Goal: Transaction & Acquisition: Download file/media

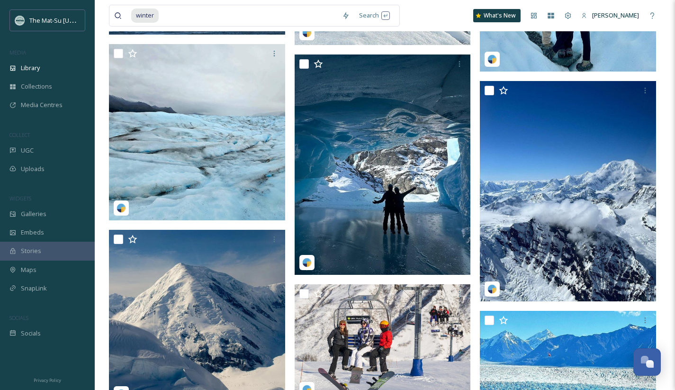
scroll to position [131347, 0]
drag, startPoint x: 165, startPoint y: 15, endPoint x: 102, endPoint y: 13, distance: 63.0
type input "w"
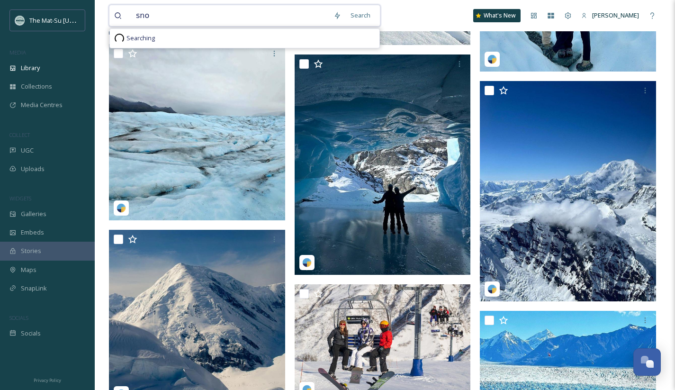
type input "snow"
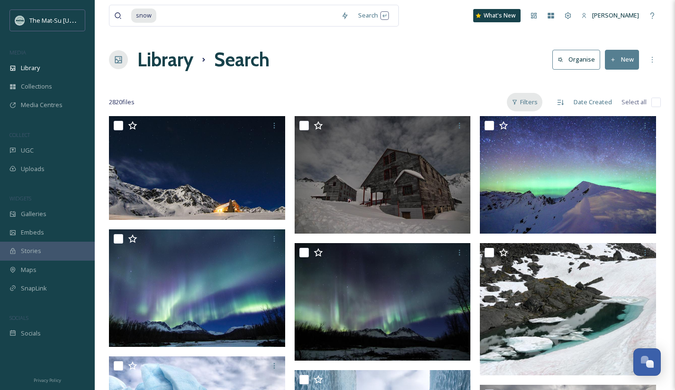
click at [535, 101] on div "Filters" at bounding box center [525, 102] width 36 height 18
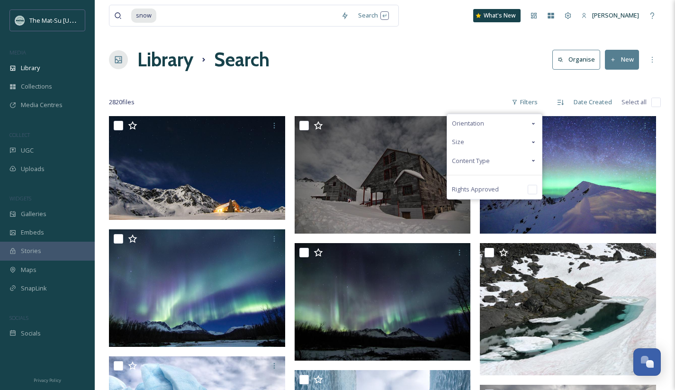
click at [499, 159] on div "Content Type" at bounding box center [494, 160] width 95 height 18
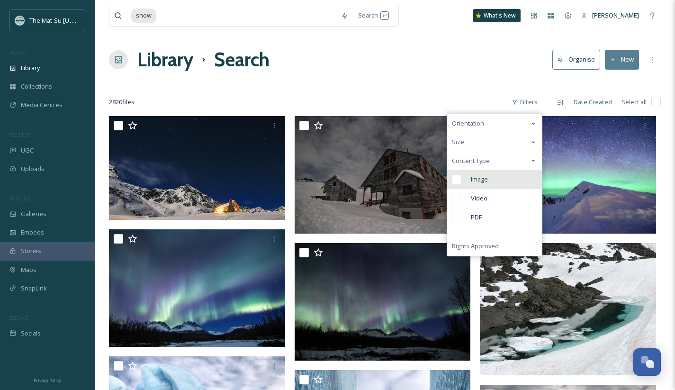
click at [460, 180] on input "checkbox" at bounding box center [456, 179] width 9 height 9
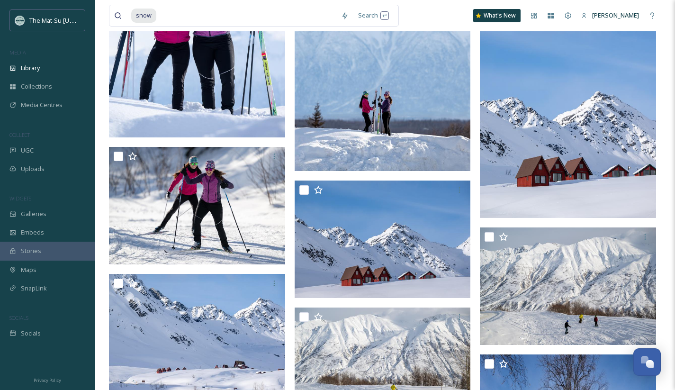
scroll to position [4111, 0]
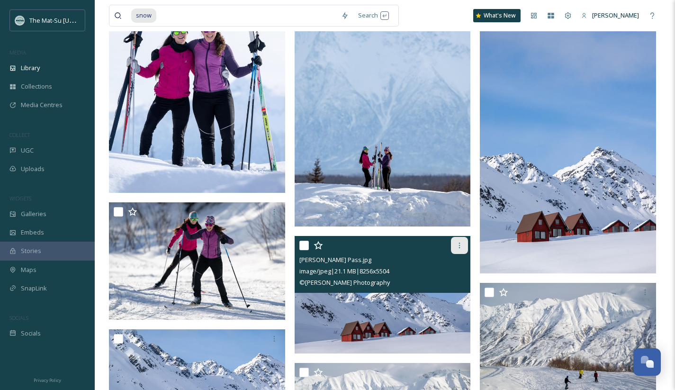
click at [461, 244] on icon at bounding box center [459, 245] width 8 height 8
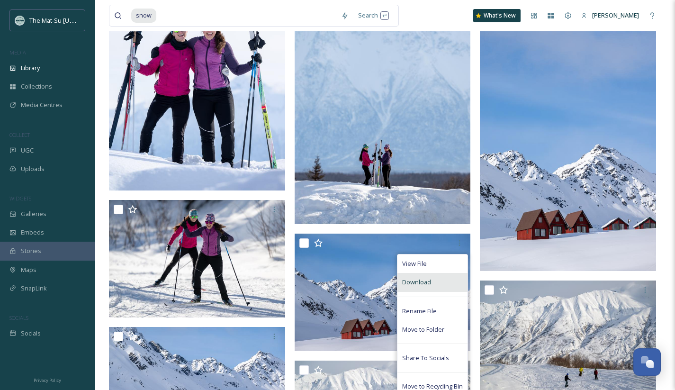
scroll to position [4114, 0]
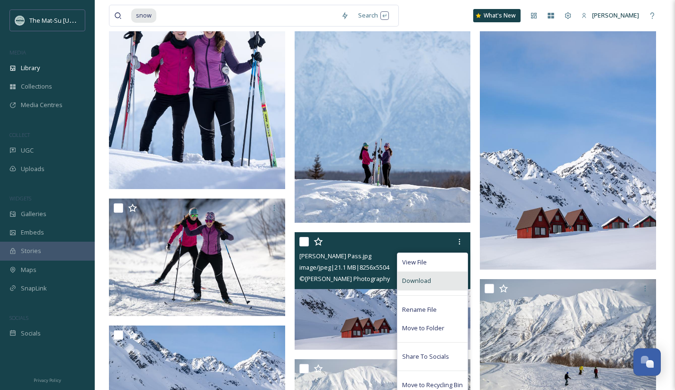
click at [435, 279] on div "Download" at bounding box center [432, 280] width 70 height 18
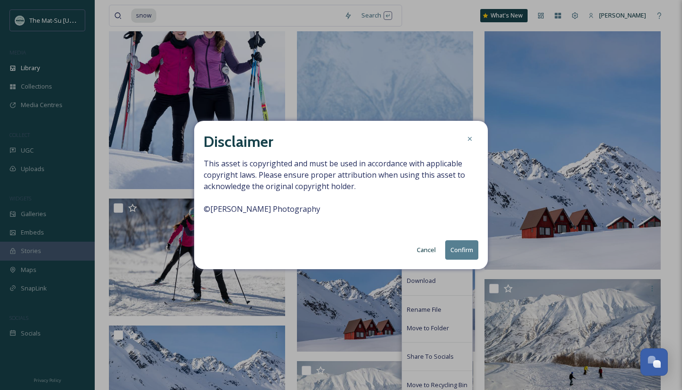
drag, startPoint x: 456, startPoint y: 247, endPoint x: 536, endPoint y: 218, distance: 84.6
click at [456, 247] on button "Confirm" at bounding box center [461, 249] width 33 height 19
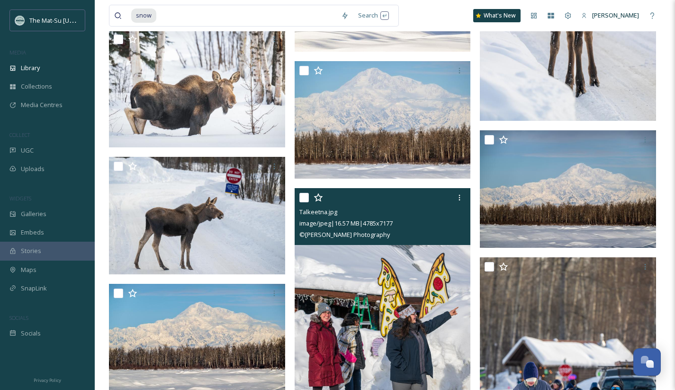
scroll to position [6591, 0]
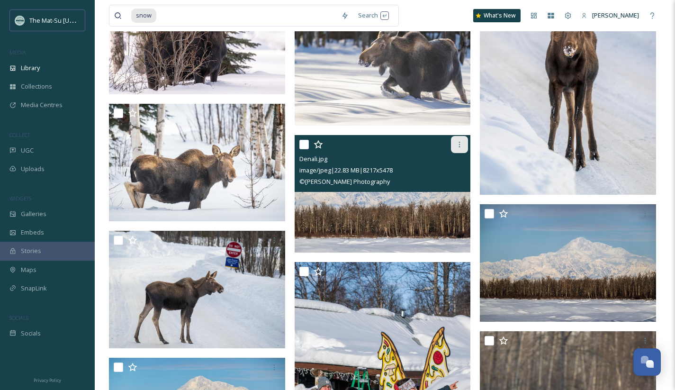
click at [457, 143] on icon at bounding box center [459, 145] width 8 height 8
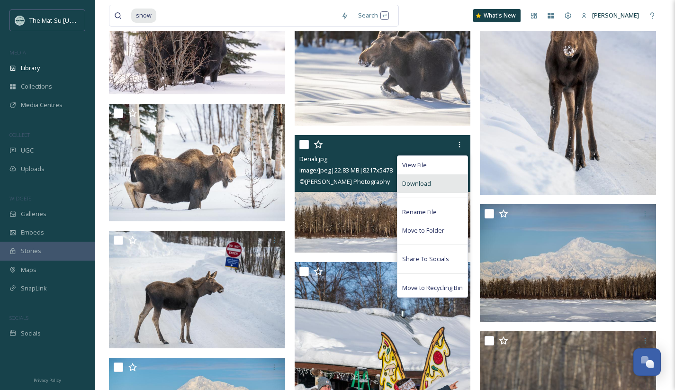
click at [434, 181] on div "Download" at bounding box center [432, 183] width 70 height 18
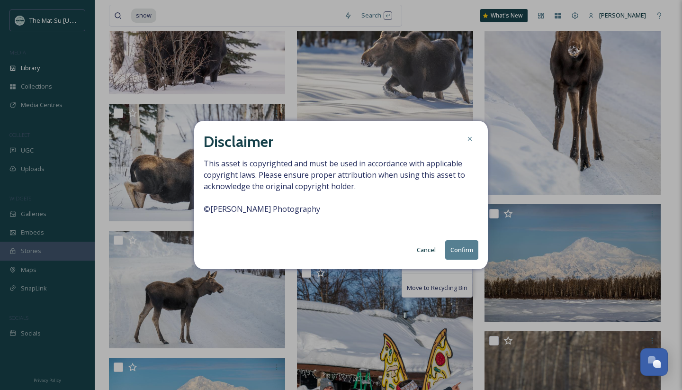
drag, startPoint x: 463, startPoint y: 248, endPoint x: 439, endPoint y: 220, distance: 36.6
click at [463, 248] on button "Confirm" at bounding box center [461, 249] width 33 height 19
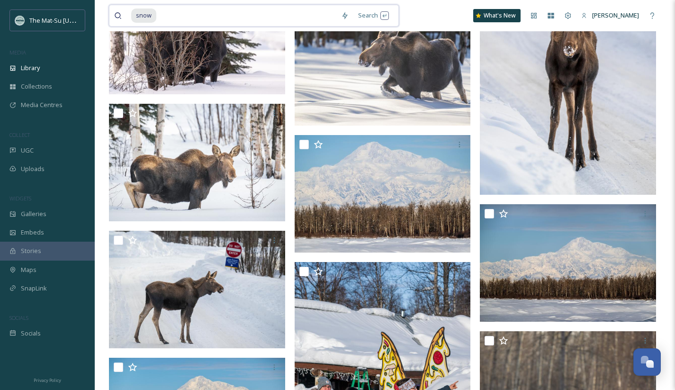
click at [171, 14] on input at bounding box center [246, 15] width 179 height 21
drag, startPoint x: 167, startPoint y: 14, endPoint x: 124, endPoint y: 14, distance: 43.1
click at [124, 14] on div "snow" at bounding box center [225, 15] width 222 height 21
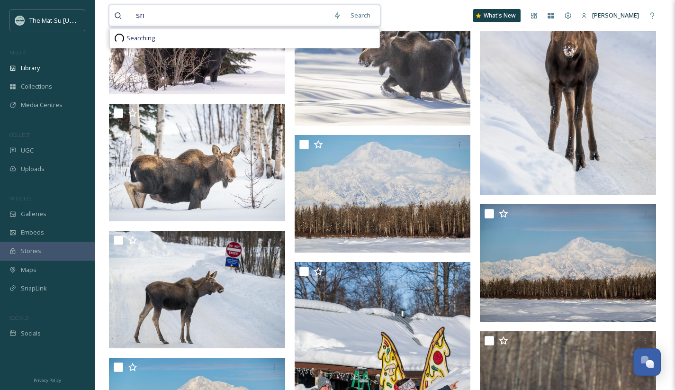
type input "s"
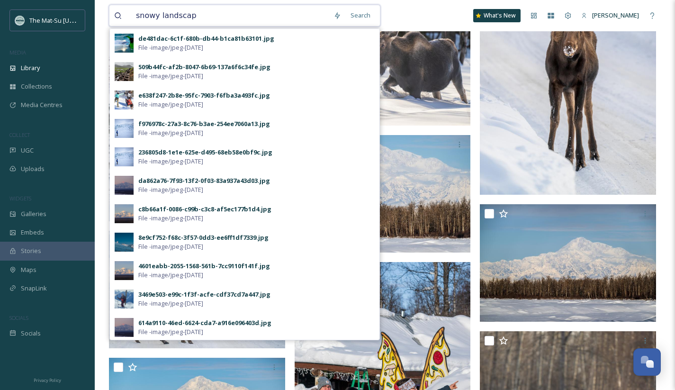
type input "snowy landscape"
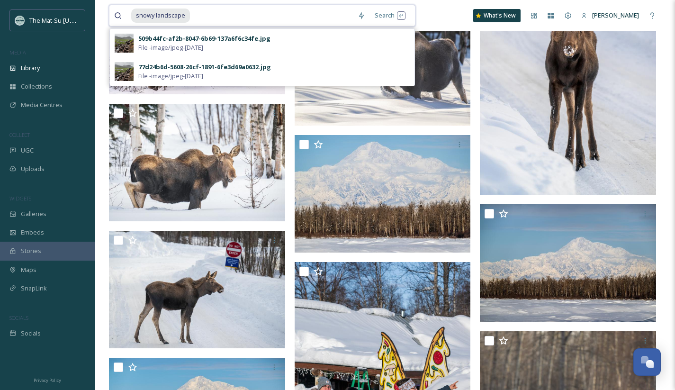
drag, startPoint x: 199, startPoint y: 14, endPoint x: 126, endPoint y: 10, distance: 73.0
click at [126, 10] on div "snowy landscape" at bounding box center [233, 15] width 239 height 21
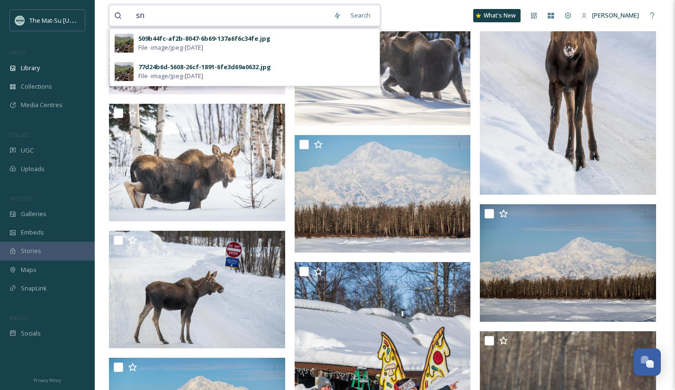
type input "s"
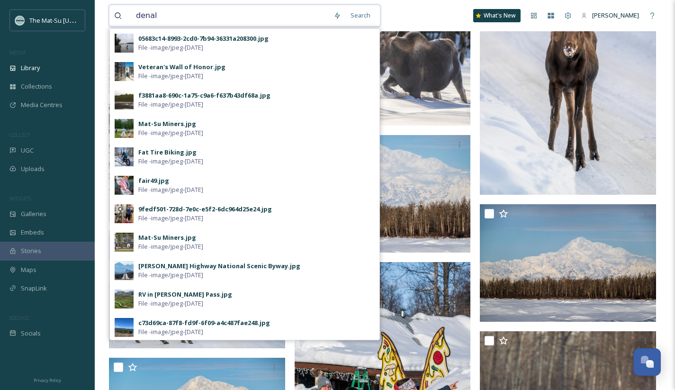
type input "denali"
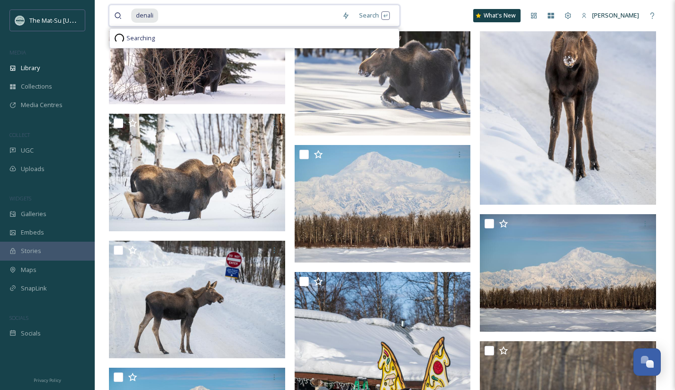
scroll to position [6580, 0]
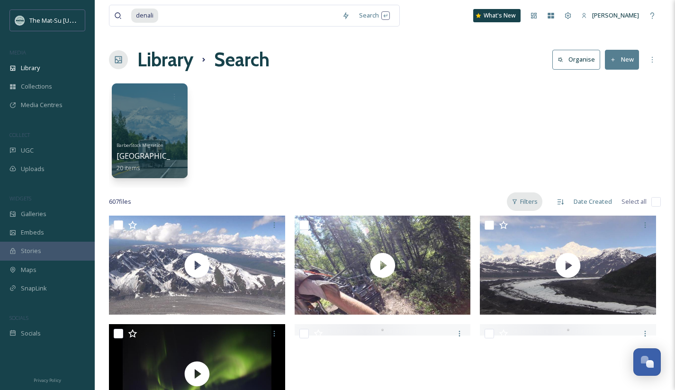
click at [527, 201] on div "Filters" at bounding box center [525, 201] width 36 height 18
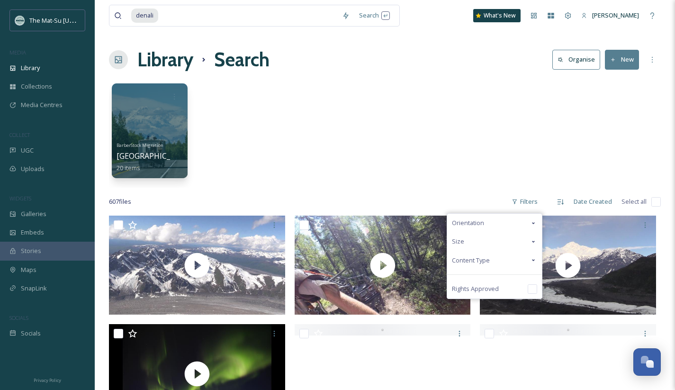
click at [481, 257] on span "Content Type" at bounding box center [471, 260] width 38 height 9
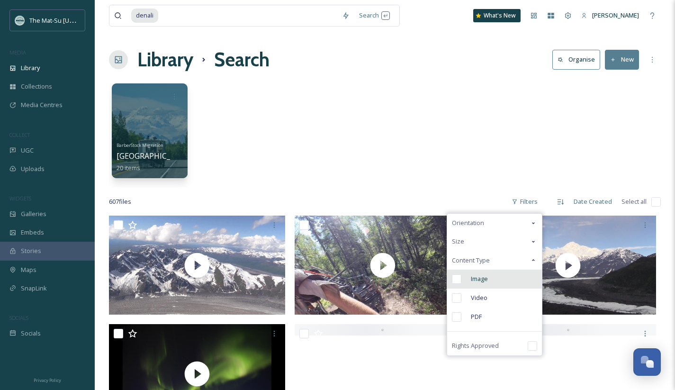
click at [455, 280] on input "checkbox" at bounding box center [456, 278] width 9 height 9
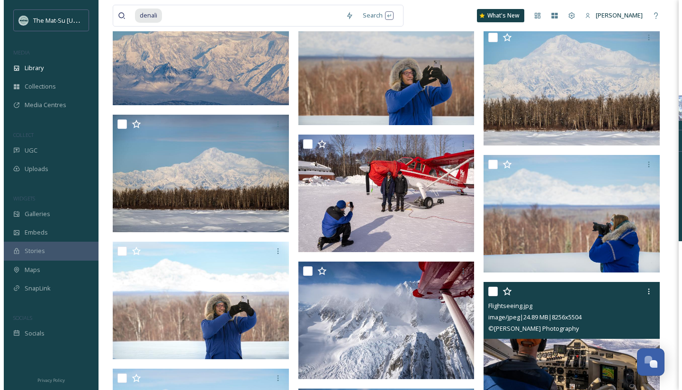
scroll to position [2411, 0]
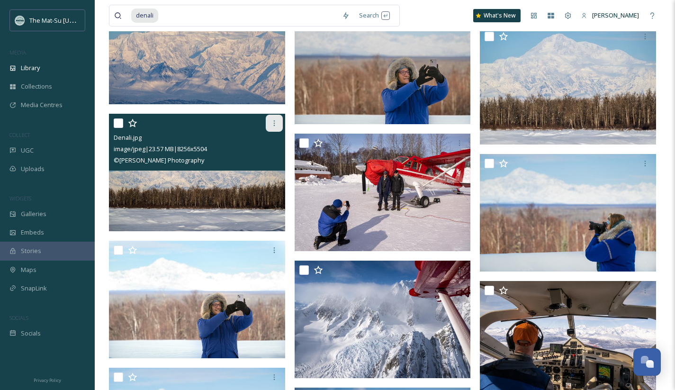
click at [276, 125] on icon at bounding box center [274, 123] width 8 height 8
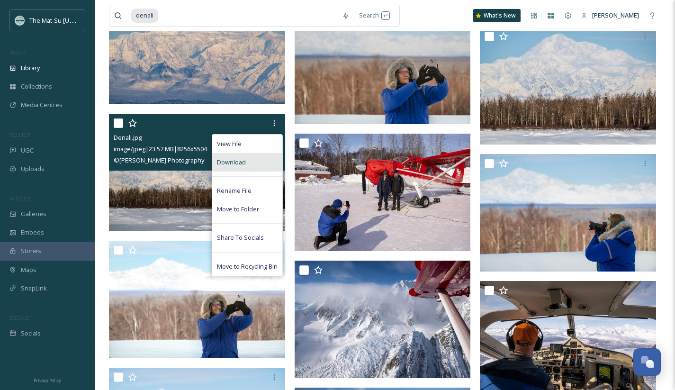
click at [241, 162] on span "Download" at bounding box center [231, 162] width 29 height 9
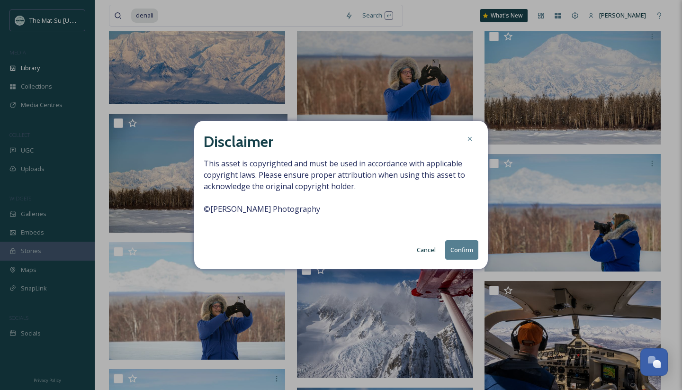
click at [465, 248] on button "Confirm" at bounding box center [461, 249] width 33 height 19
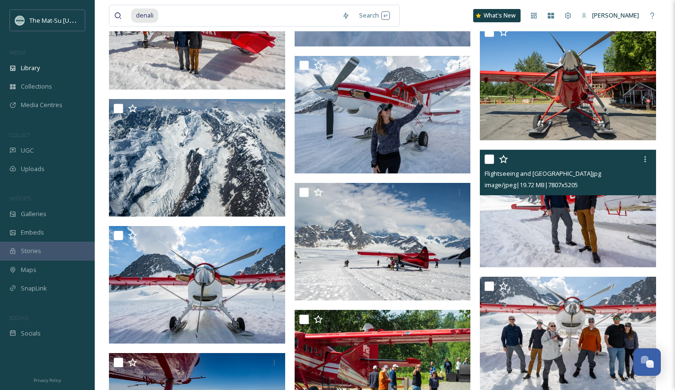
scroll to position [5777, 0]
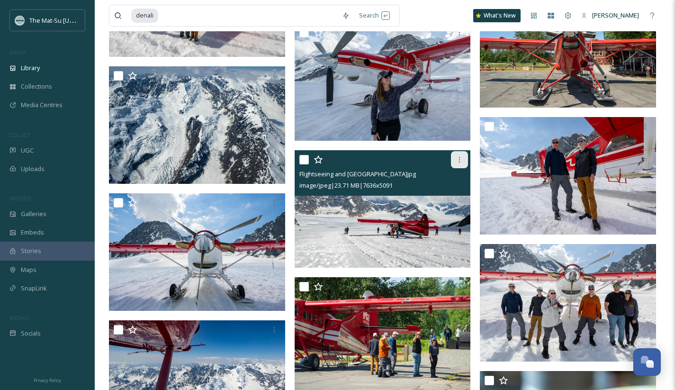
click at [459, 161] on icon at bounding box center [459, 160] width 1 height 6
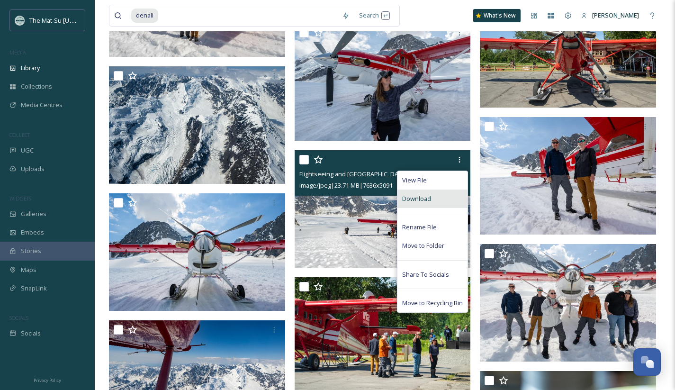
click at [422, 194] on span "Download" at bounding box center [416, 198] width 29 height 9
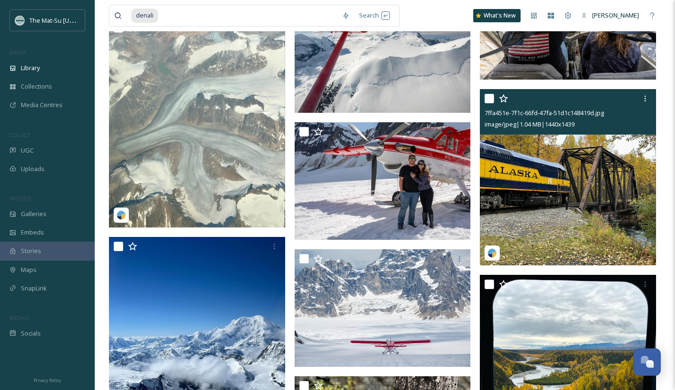
scroll to position [7237, 0]
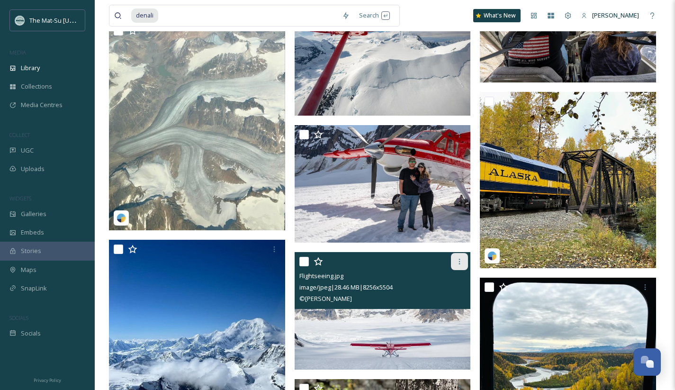
drag, startPoint x: 461, startPoint y: 258, endPoint x: 457, endPoint y: 265, distance: 7.4
click at [461, 258] on icon at bounding box center [459, 262] width 8 height 8
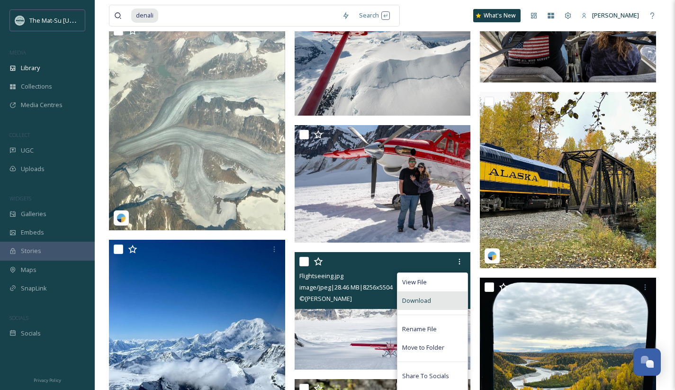
click at [423, 299] on span "Download" at bounding box center [416, 300] width 29 height 9
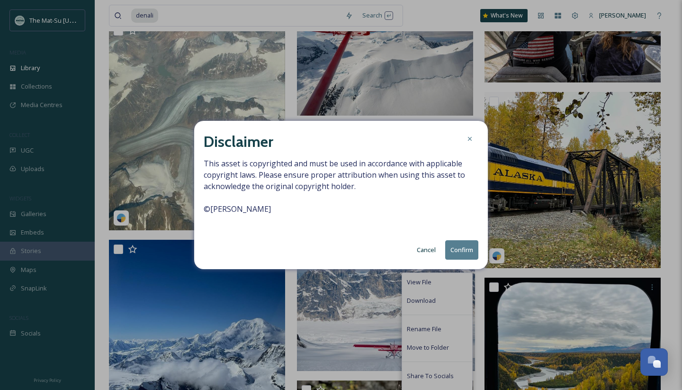
click at [462, 249] on button "Confirm" at bounding box center [461, 249] width 33 height 19
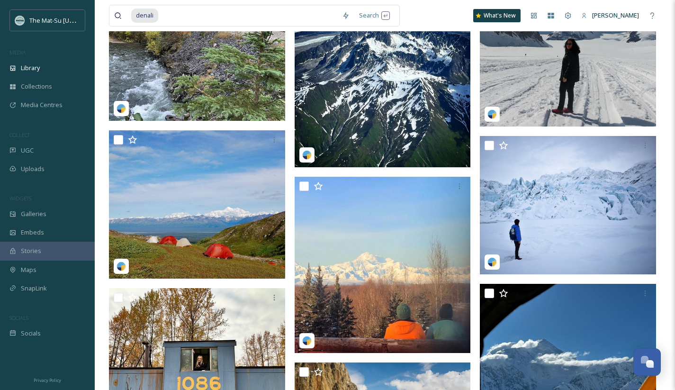
scroll to position [12400, 0]
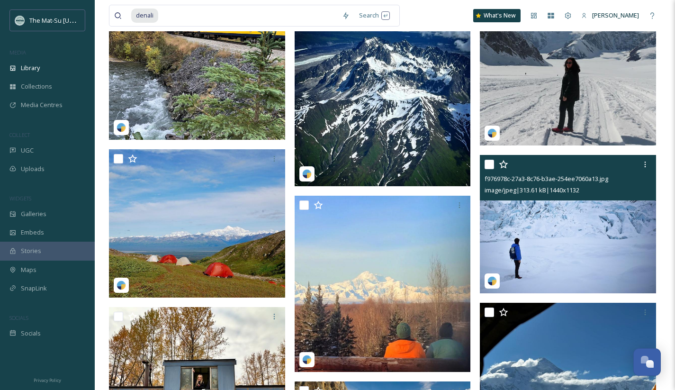
drag, startPoint x: 644, startPoint y: 164, endPoint x: 633, endPoint y: 166, distance: 10.6
click at [644, 164] on icon at bounding box center [645, 164] width 8 height 8
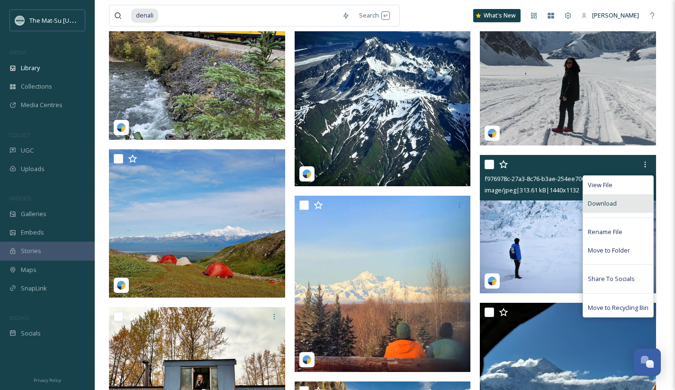
click at [597, 202] on span "Download" at bounding box center [602, 203] width 29 height 9
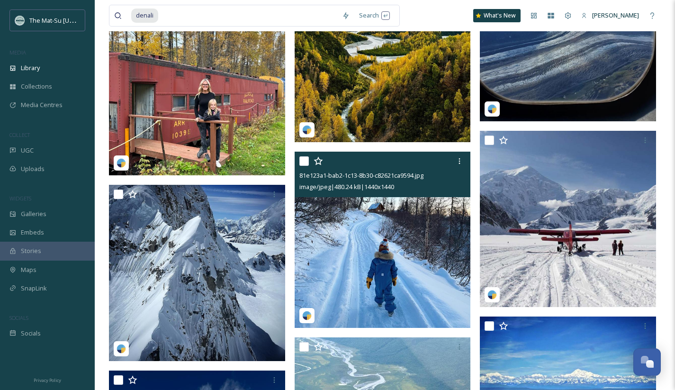
scroll to position [14280, 0]
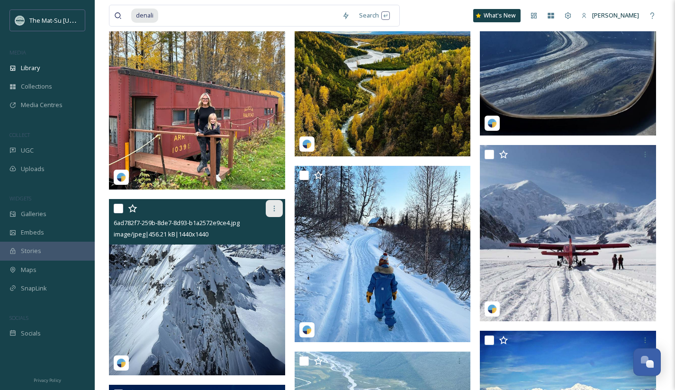
click at [275, 205] on icon at bounding box center [274, 209] width 8 height 8
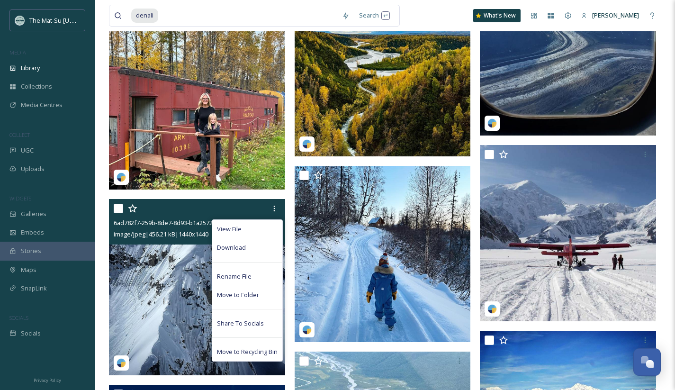
drag, startPoint x: 240, startPoint y: 249, endPoint x: 294, endPoint y: 250, distance: 54.0
click at [241, 249] on span "Download" at bounding box center [231, 247] width 29 height 9
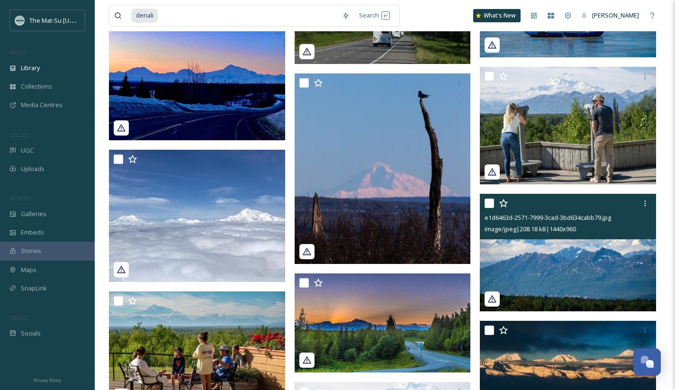
scroll to position [17016, 0]
